Goal: Task Accomplishment & Management: Use online tool/utility

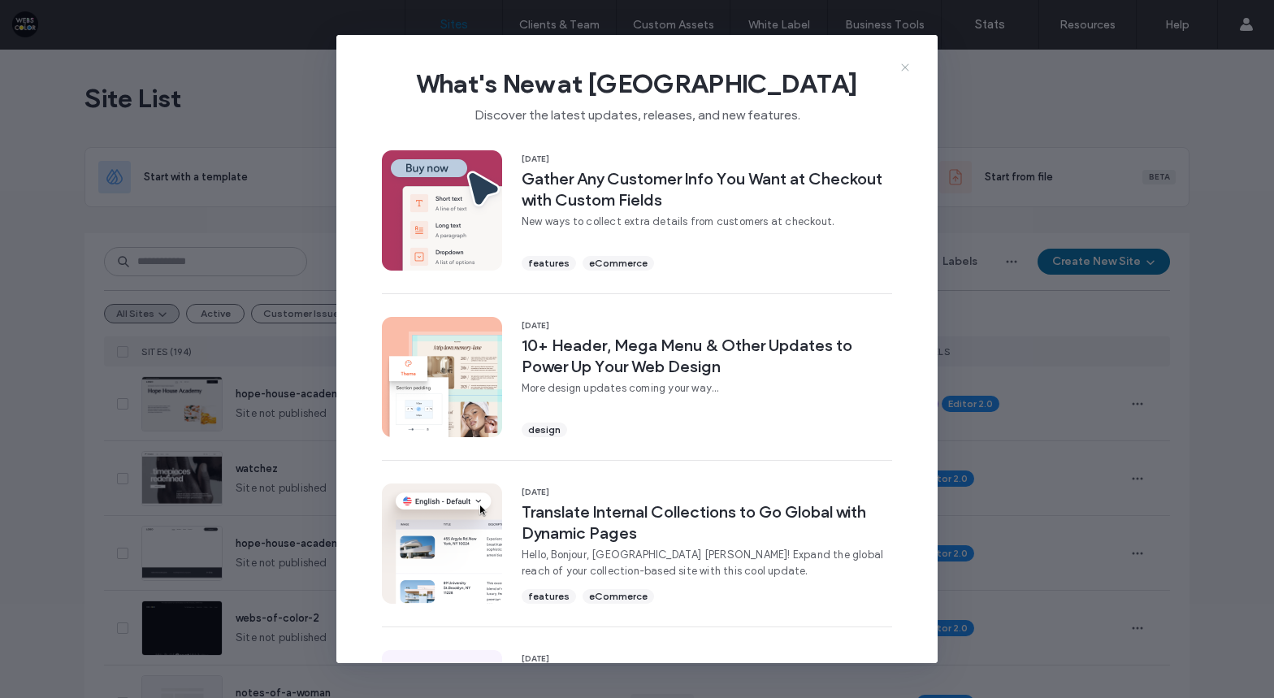
click at [899, 67] on icon at bounding box center [905, 67] width 13 height 13
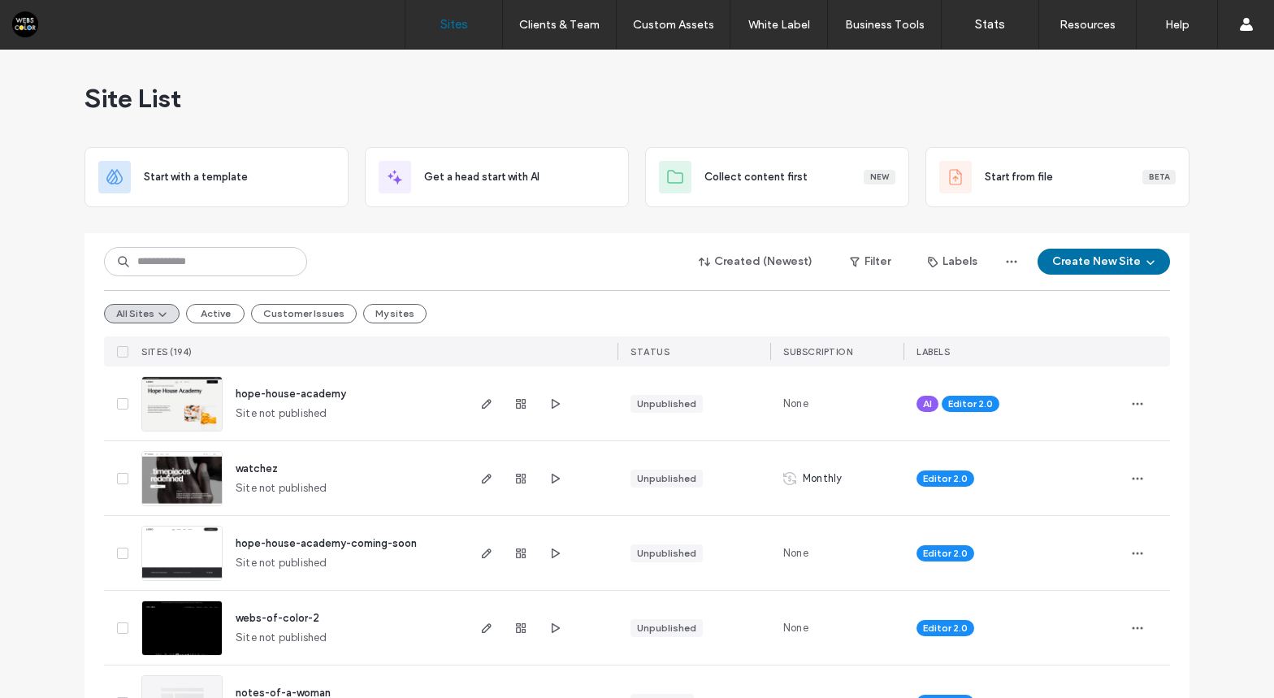
click at [185, 640] on img at bounding box center [182, 656] width 80 height 111
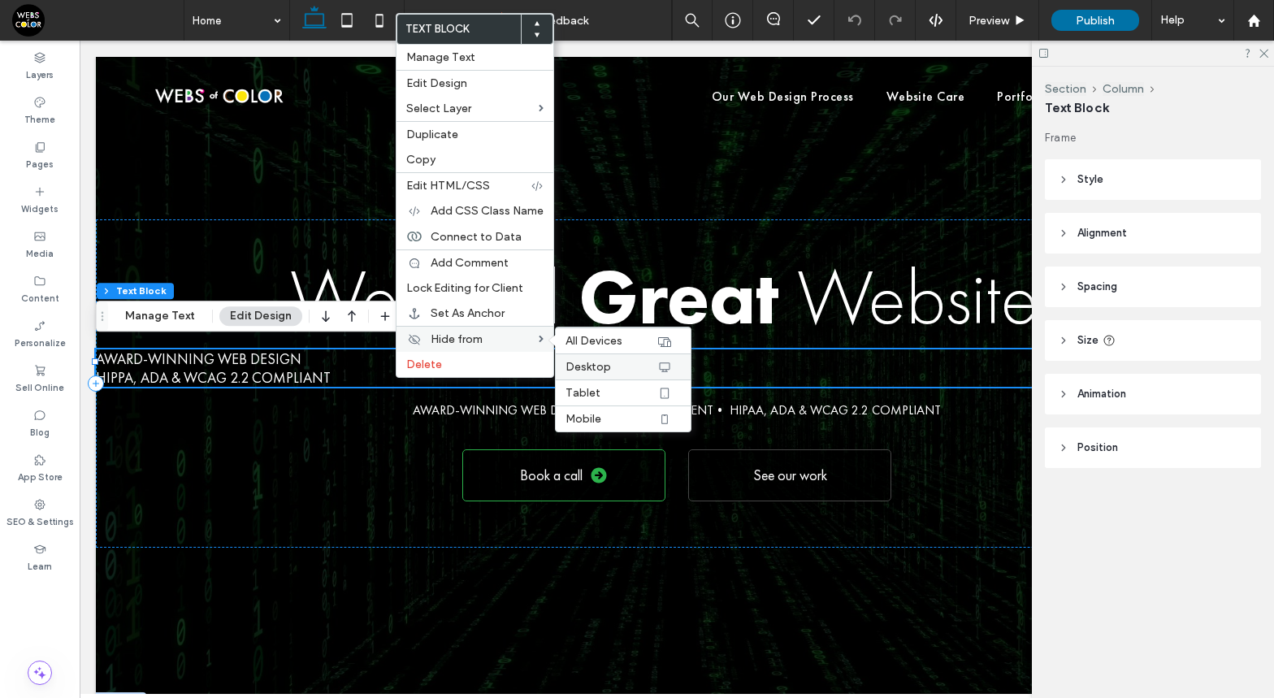
click at [602, 366] on span "Desktop" at bounding box center [589, 367] width 46 height 14
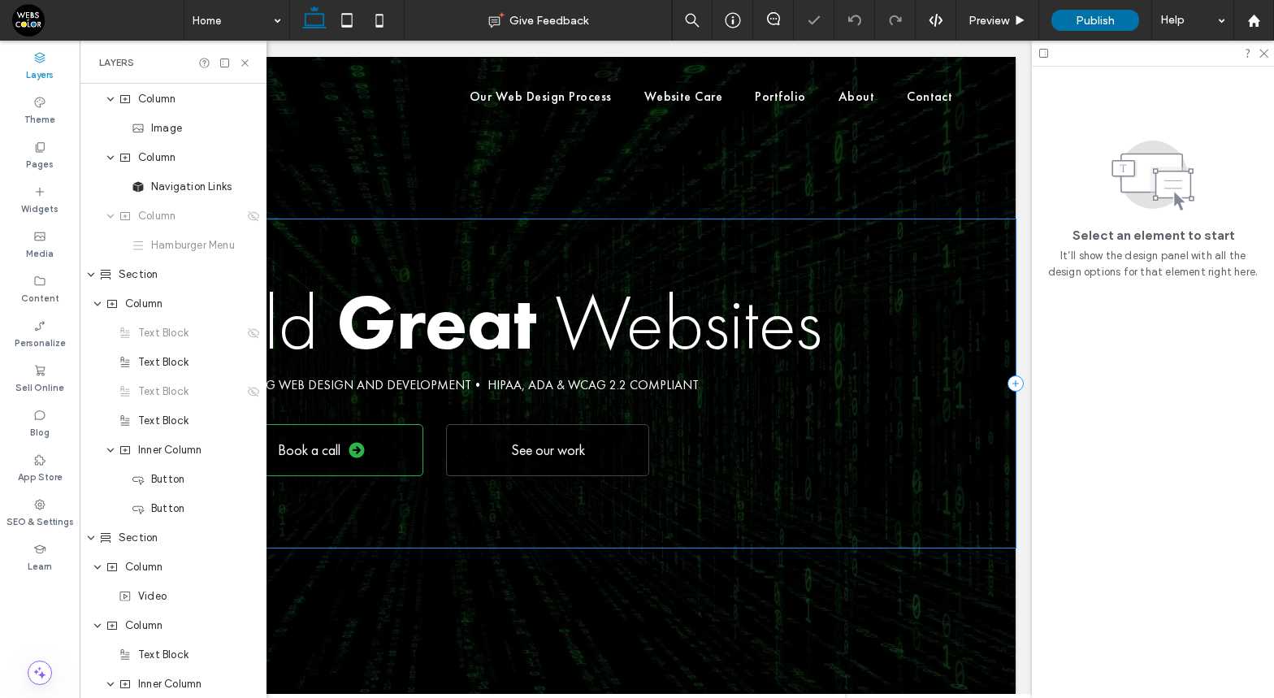
scroll to position [59, 0]
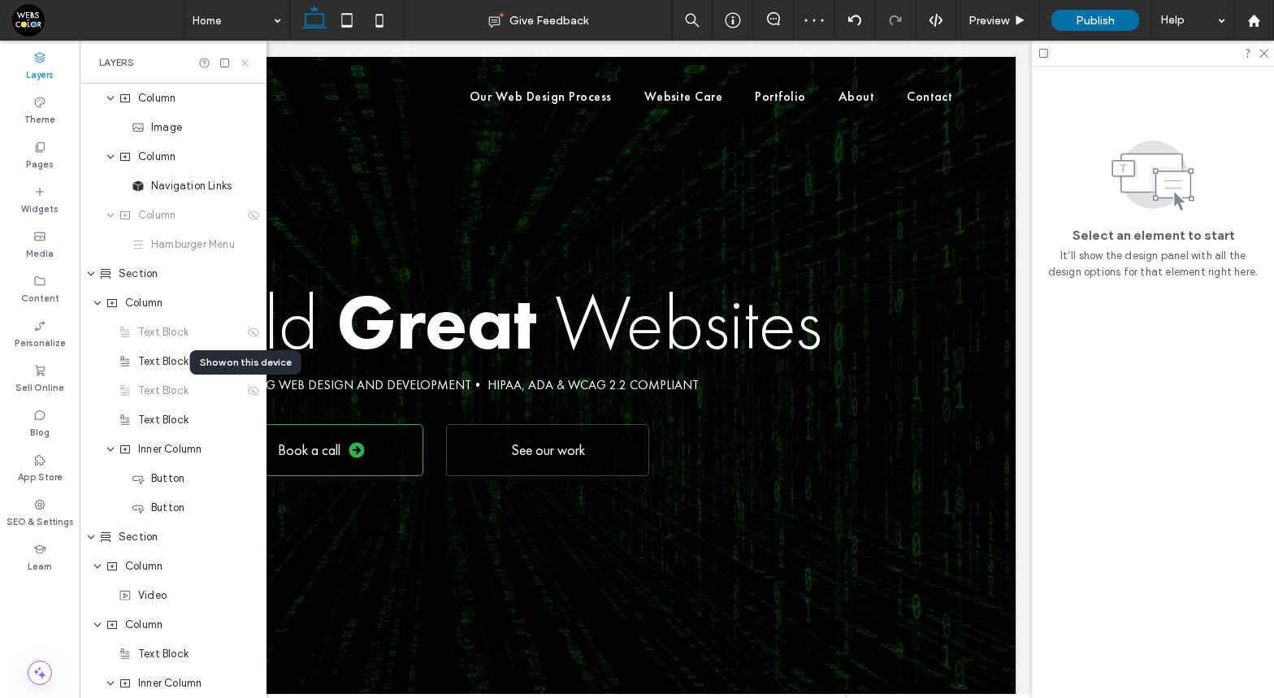
click at [243, 63] on icon at bounding box center [245, 63] width 12 height 12
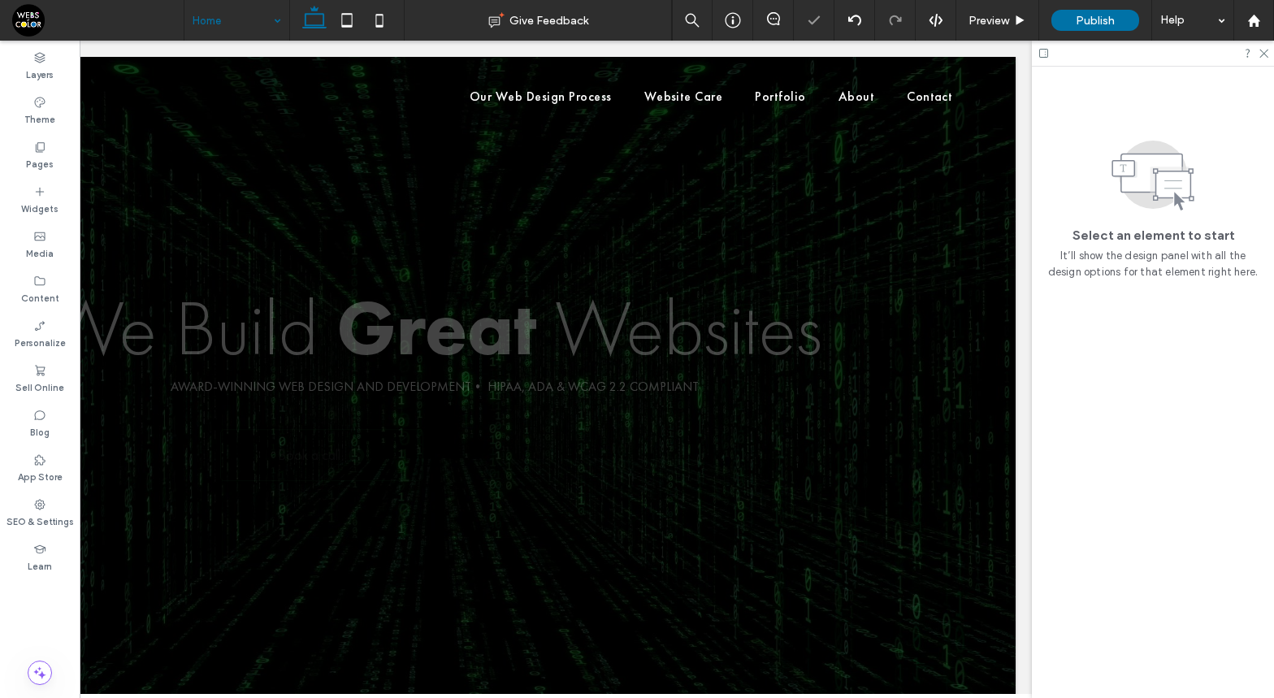
scroll to position [0, 0]
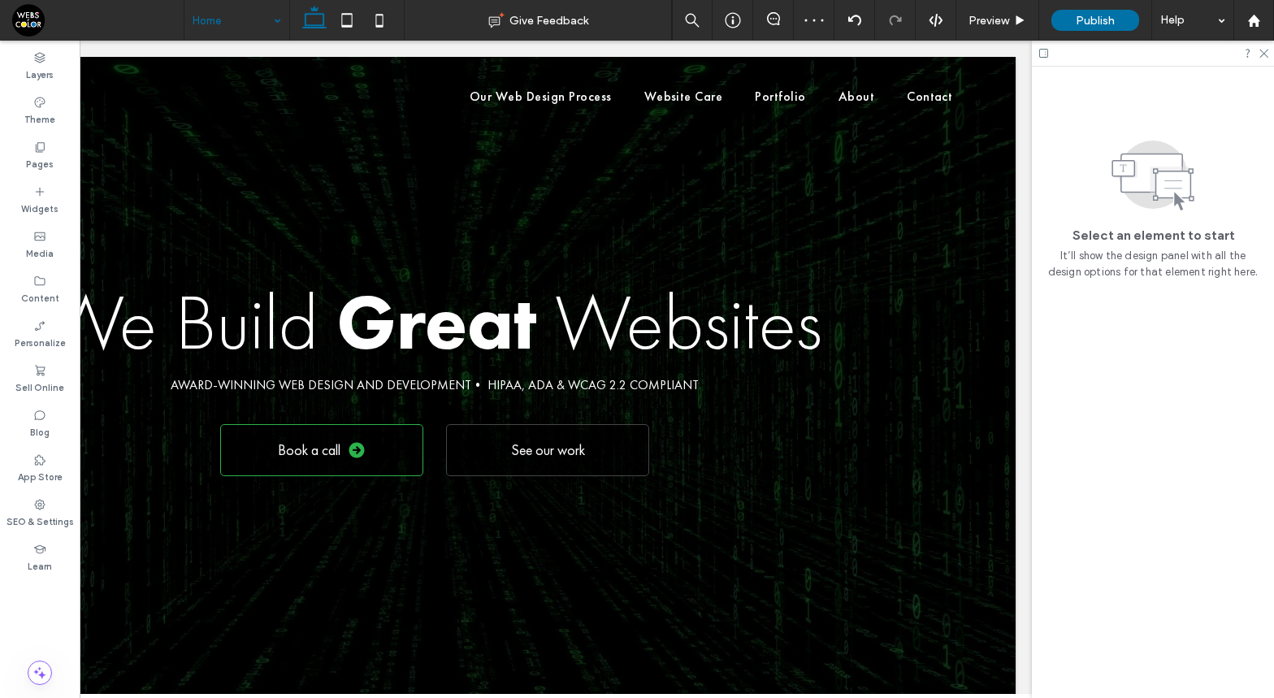
click at [1047, 54] on use at bounding box center [1043, 53] width 9 height 9
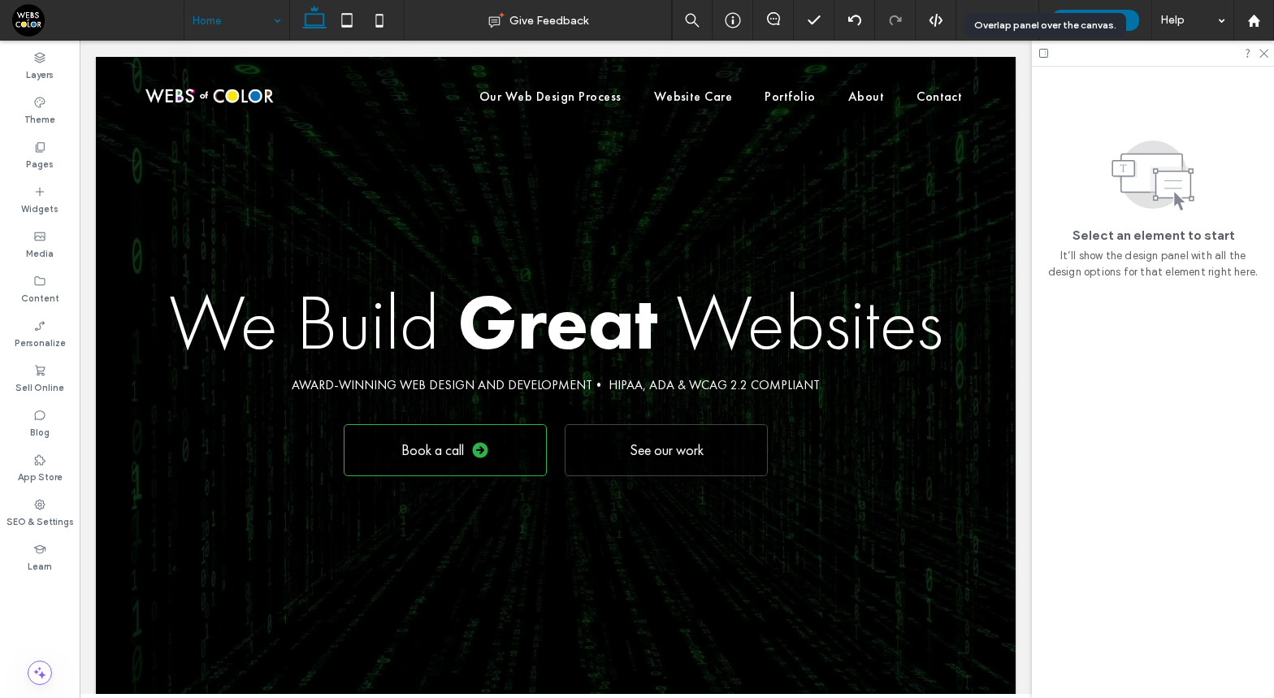
click at [1047, 54] on use at bounding box center [1043, 53] width 9 height 9
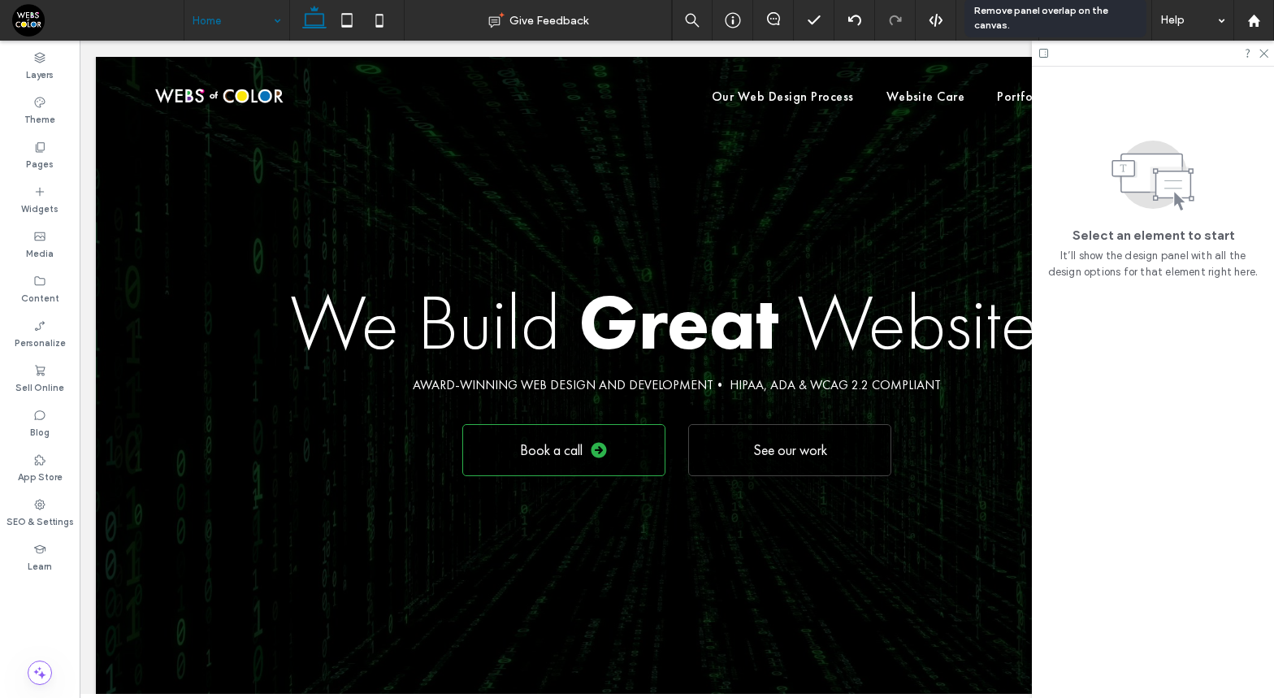
click at [1047, 54] on use at bounding box center [1043, 53] width 9 height 9
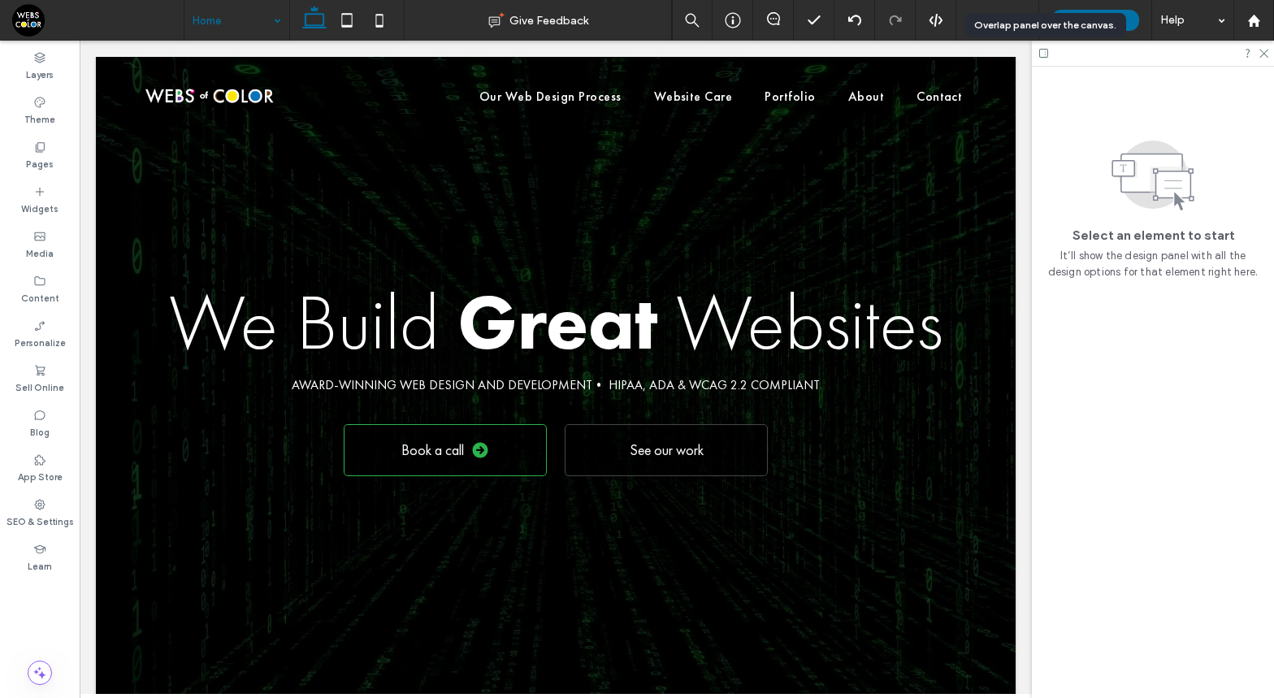
click at [1047, 54] on use at bounding box center [1043, 53] width 9 height 9
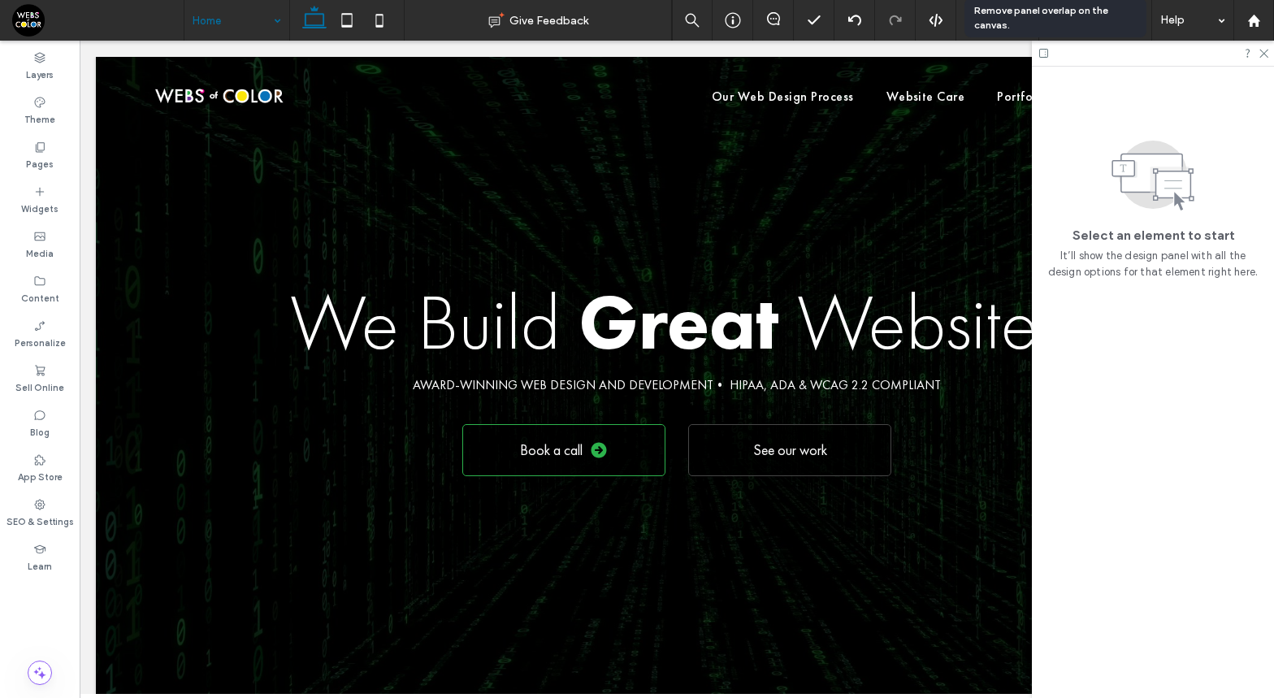
click at [1047, 54] on use at bounding box center [1043, 53] width 9 height 9
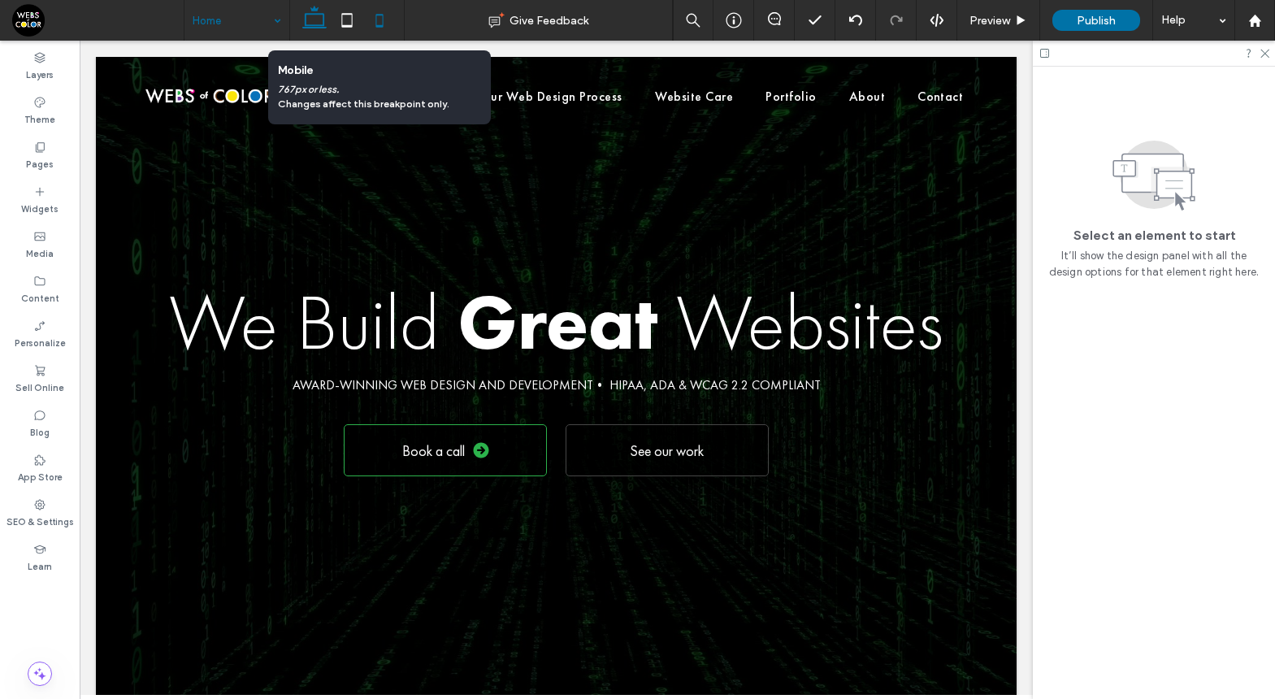
click at [379, 21] on icon at bounding box center [379, 20] width 33 height 33
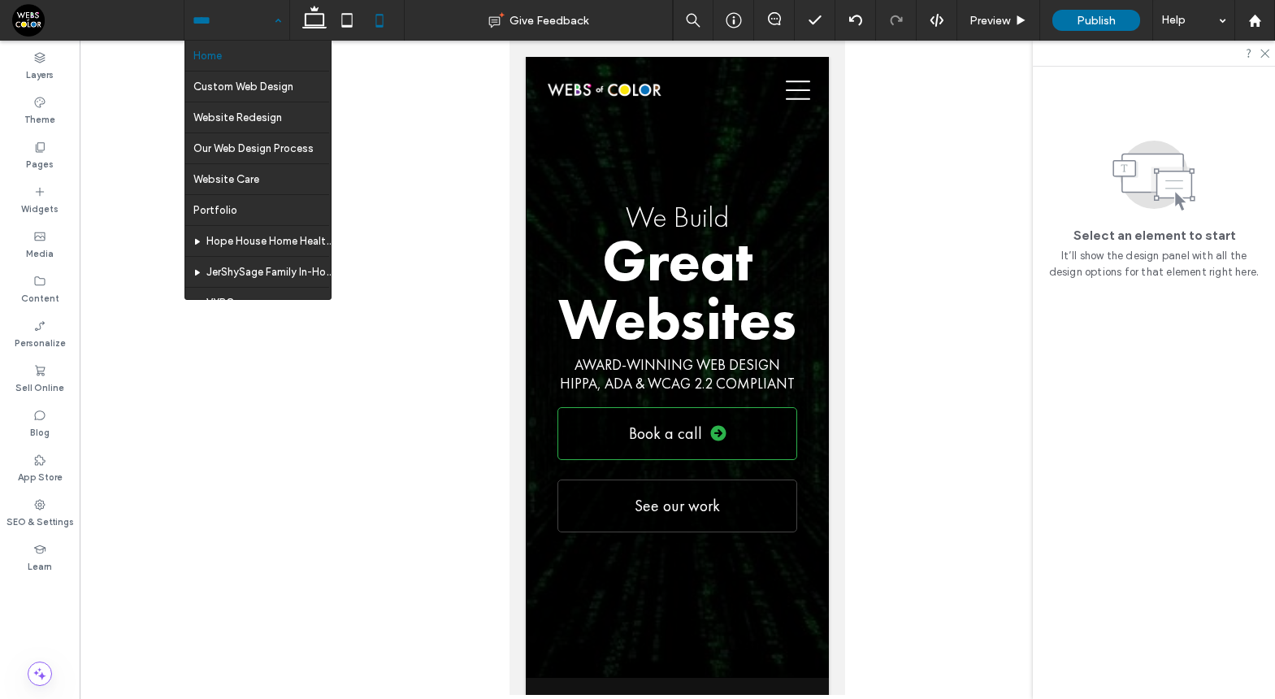
click at [230, 23] on input at bounding box center [233, 20] width 80 height 41
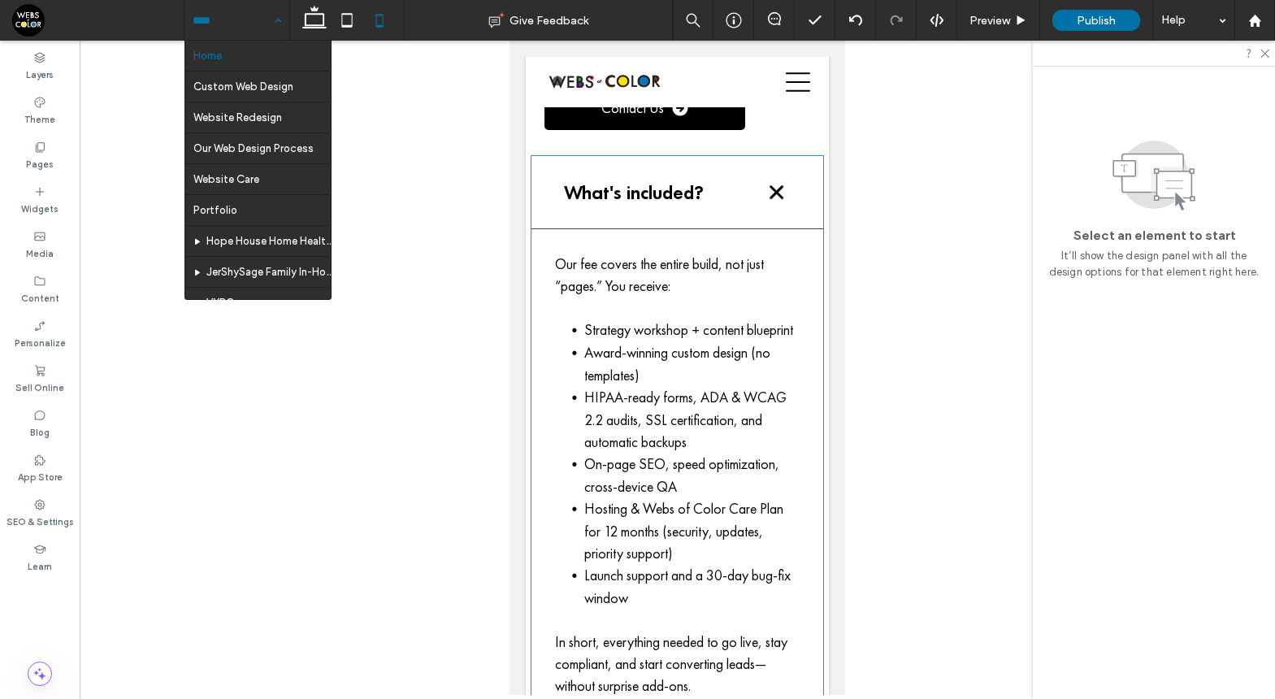
scroll to position [9628, 0]
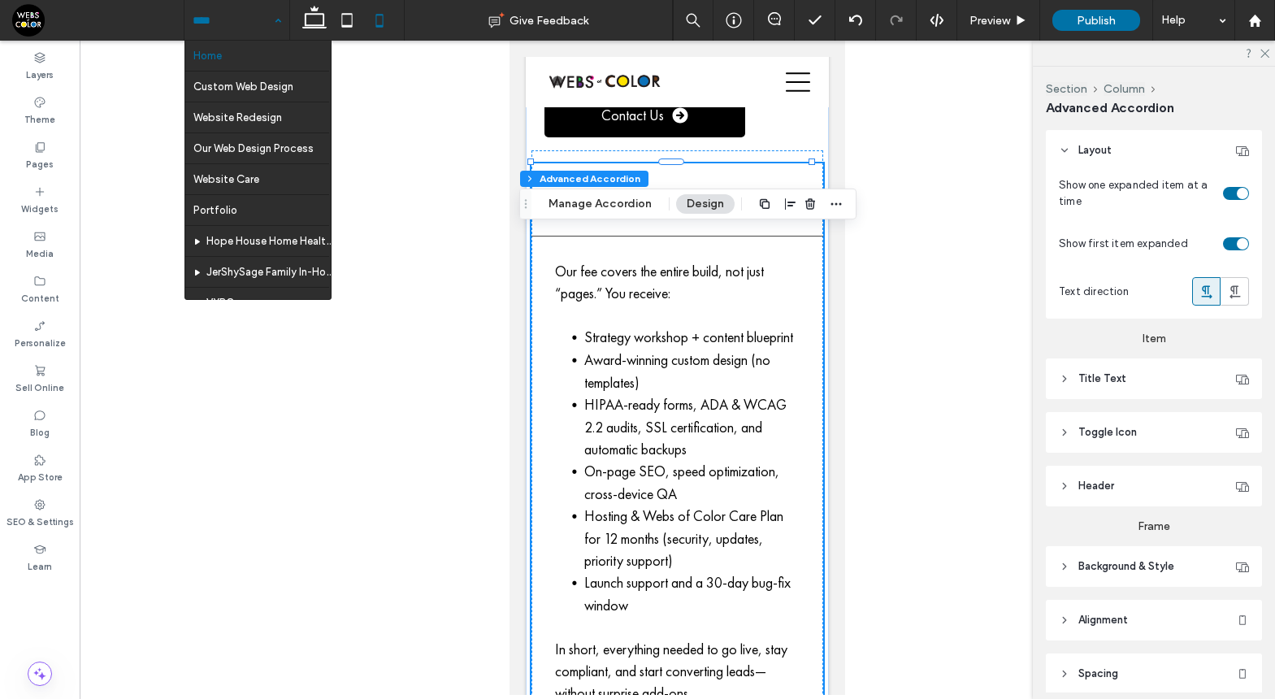
type input "*"
type input "**"
type input "****"
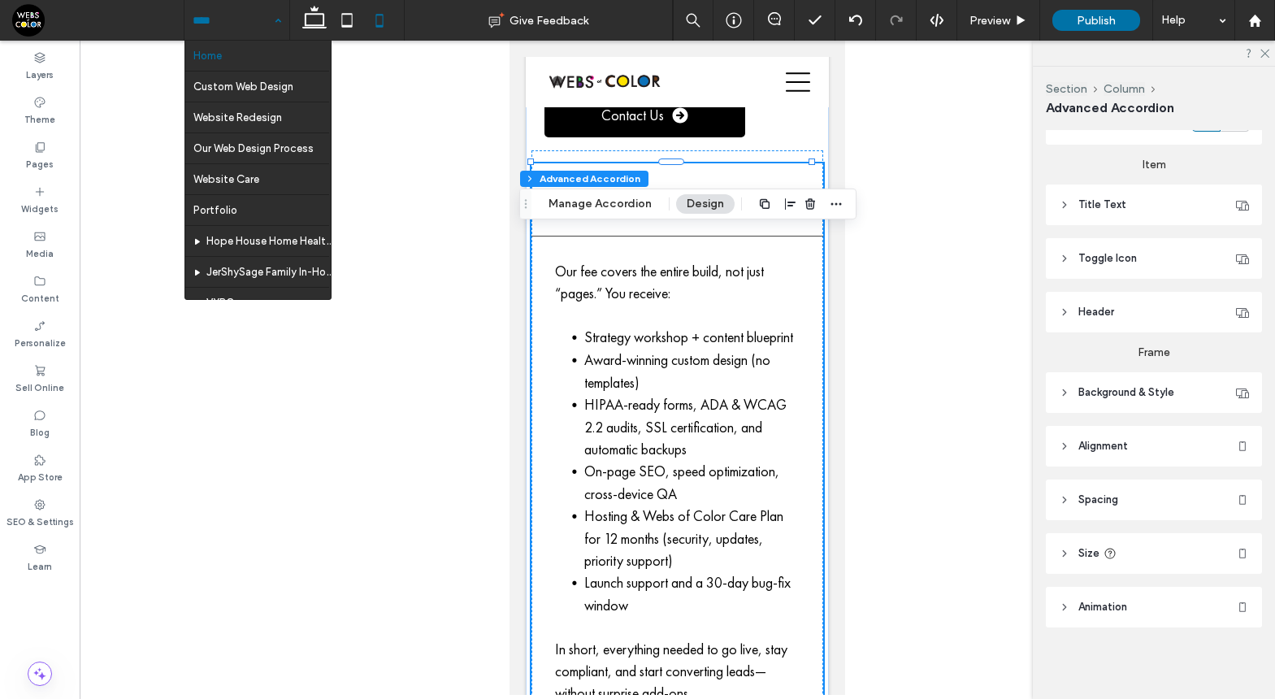
click at [1127, 609] on span "Animation" at bounding box center [1102, 607] width 49 height 16
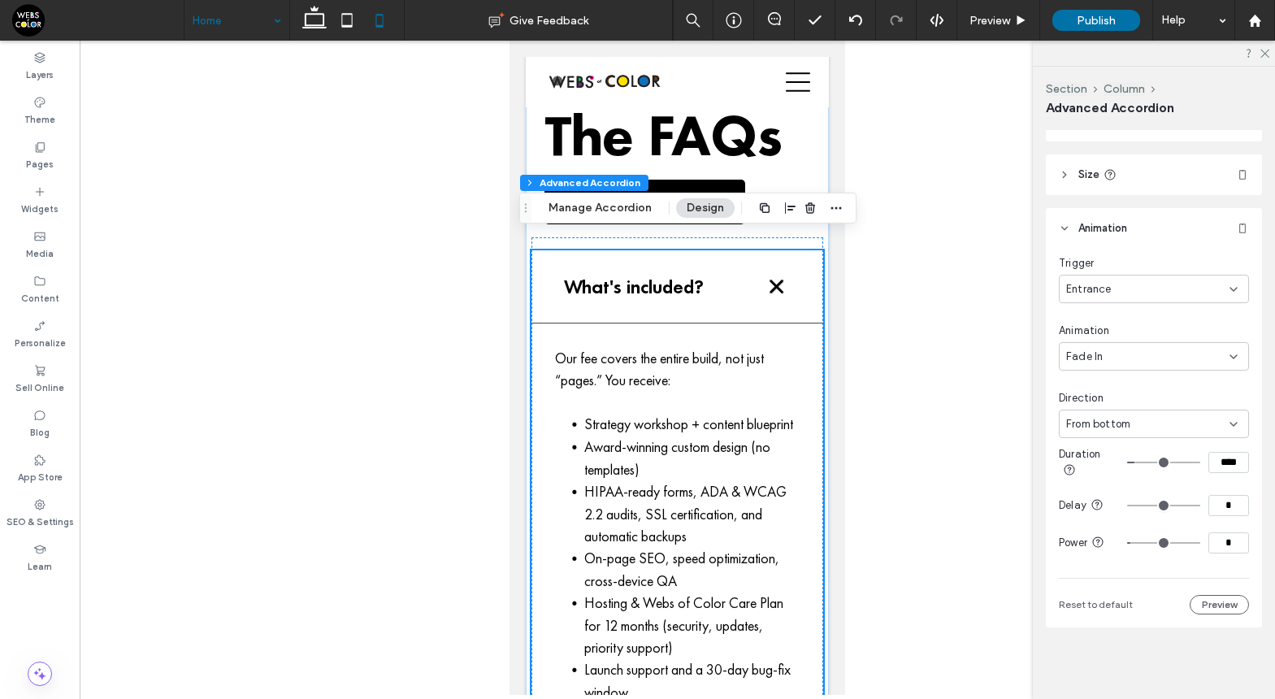
scroll to position [9372, 0]
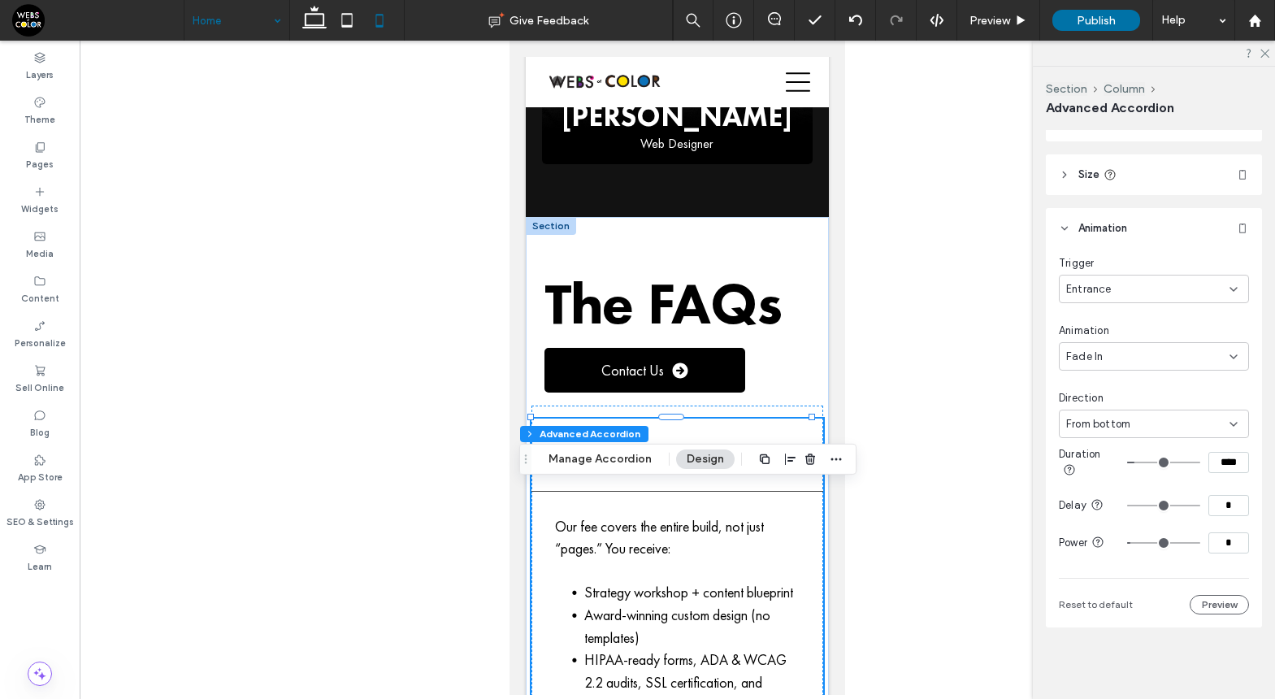
click at [1229, 545] on input "*" at bounding box center [1228, 542] width 41 height 21
type input "*"
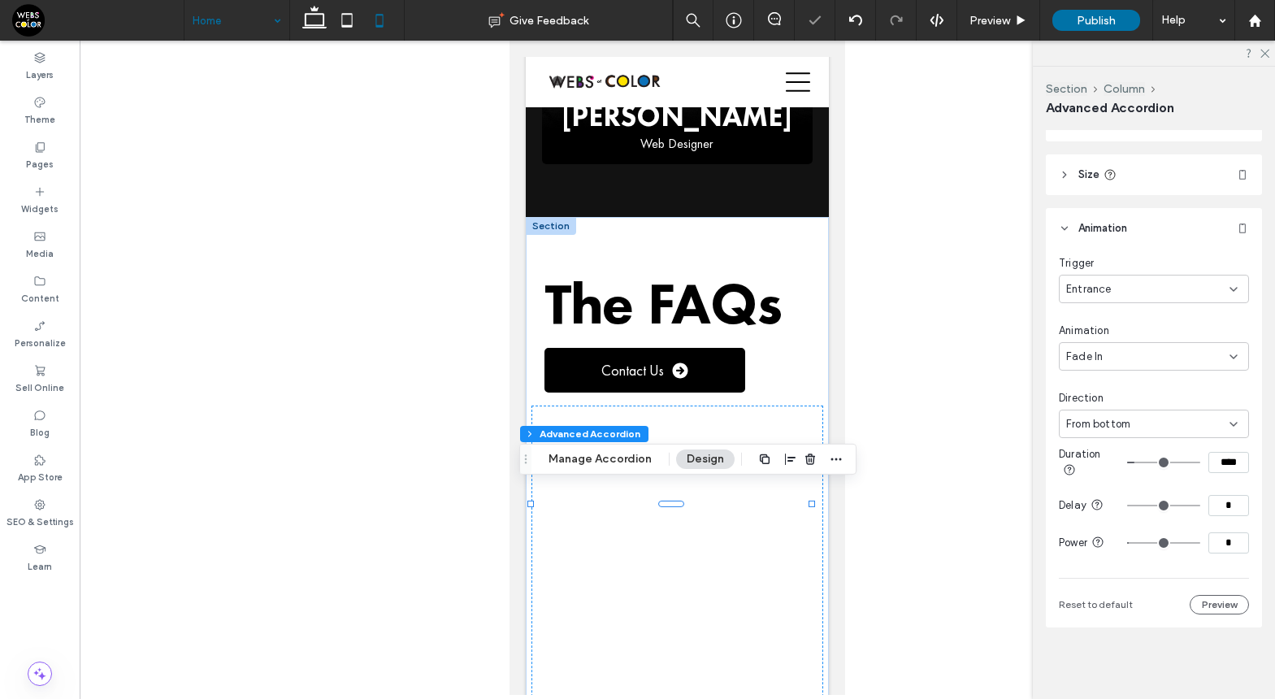
click at [401, 353] on div at bounding box center [677, 368] width 1195 height 654
